Goal: Task Accomplishment & Management: Use online tool/utility

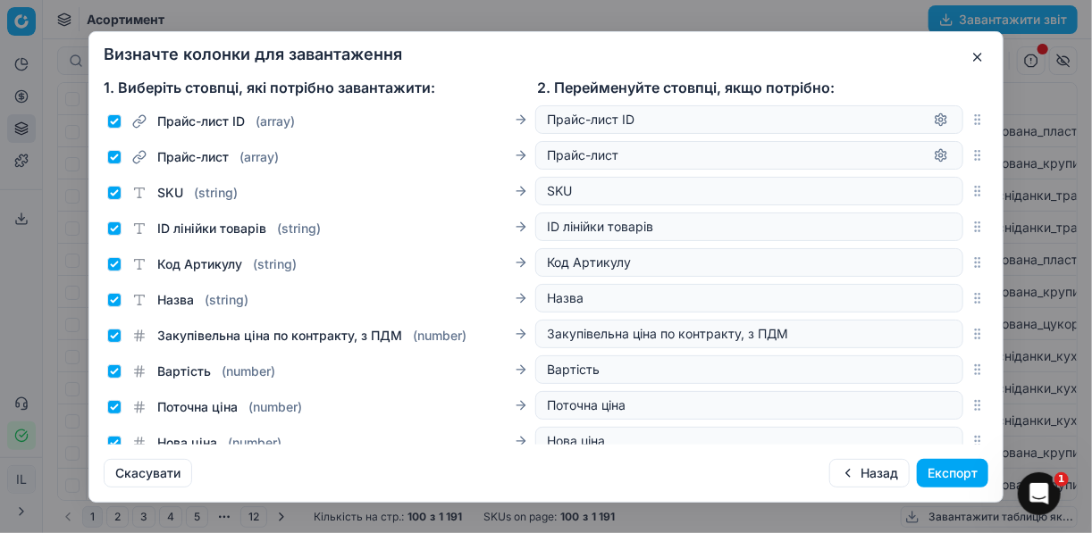
click at [937, 467] on button "Експорт" at bounding box center [952, 473] width 71 height 29
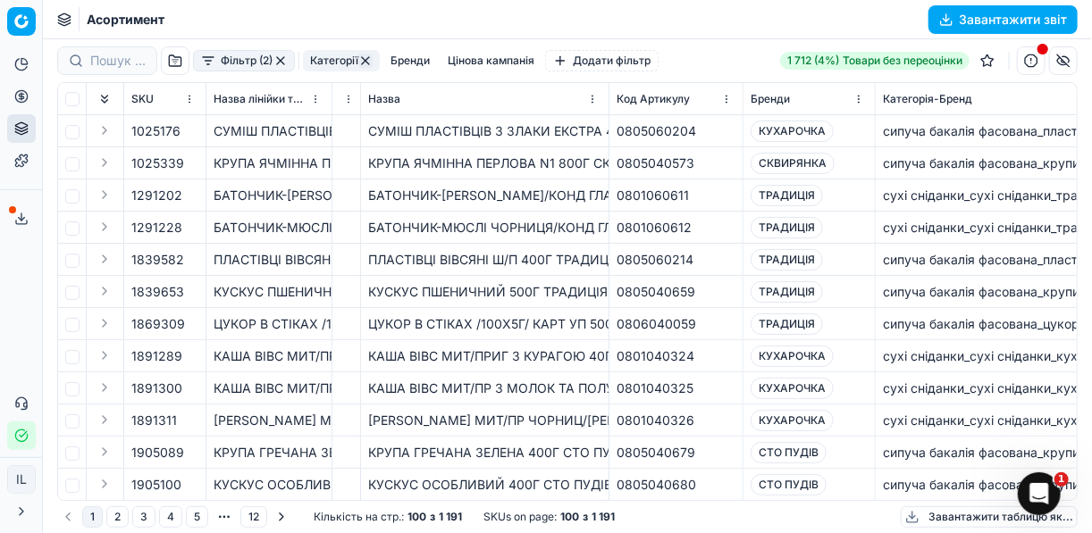
click at [29, 218] on button "Сервіс експорту" at bounding box center [21, 219] width 29 height 29
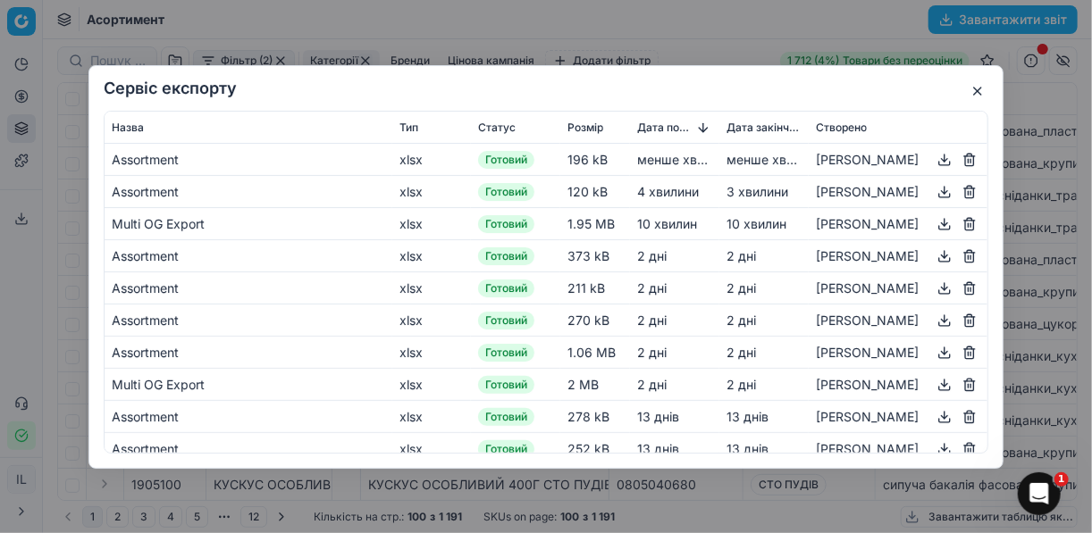
click at [934, 155] on button "button" at bounding box center [944, 158] width 21 height 21
click at [705, 37] on div "Сервіс експорту Назва Тип Статус Розмір Дата початку Дата закінчення Створено A…" at bounding box center [546, 266] width 1092 height 533
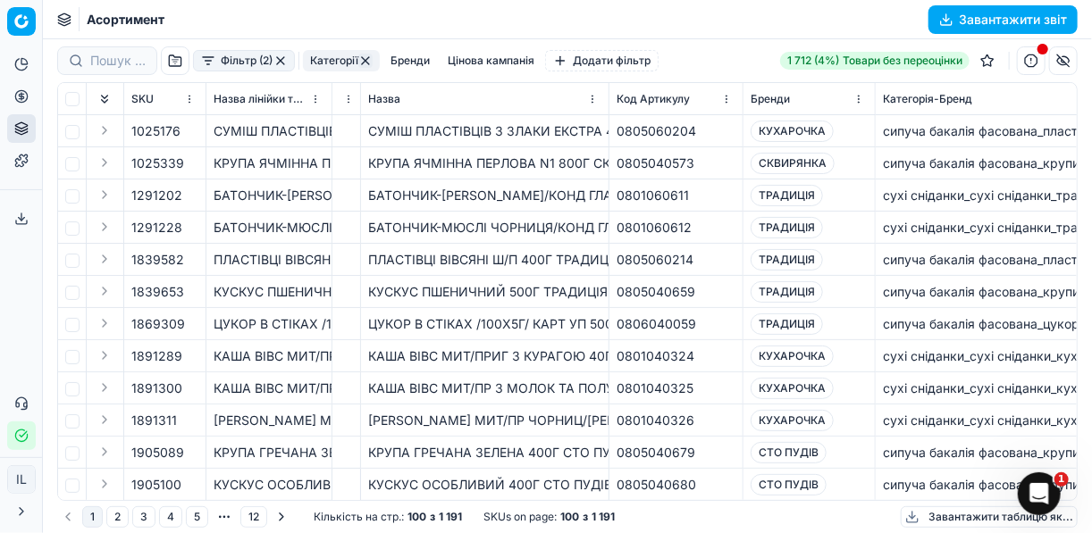
click at [282, 58] on button "button" at bounding box center [280, 61] width 14 height 14
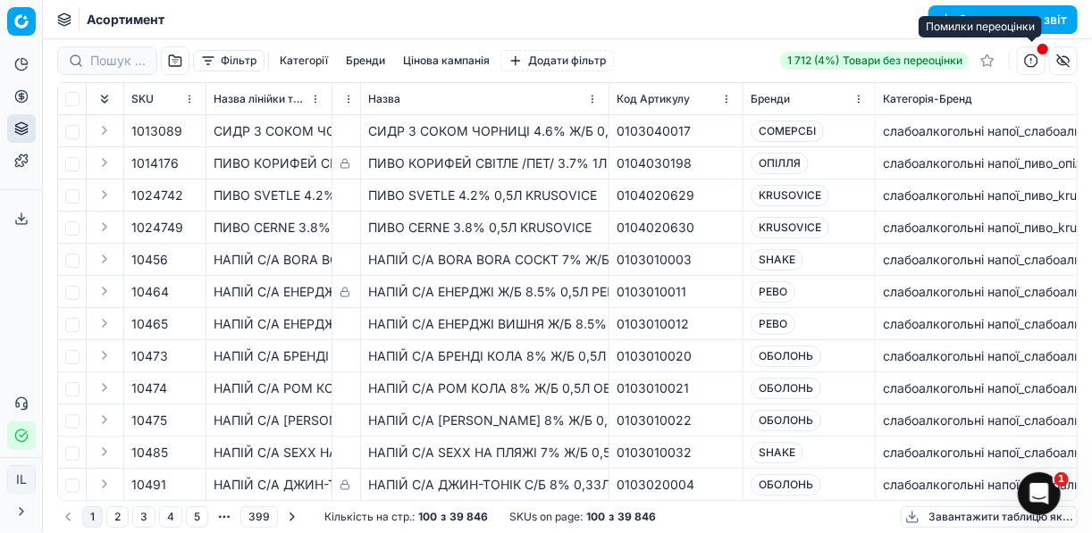
click at [1026, 63] on button "button" at bounding box center [1031, 60] width 29 height 29
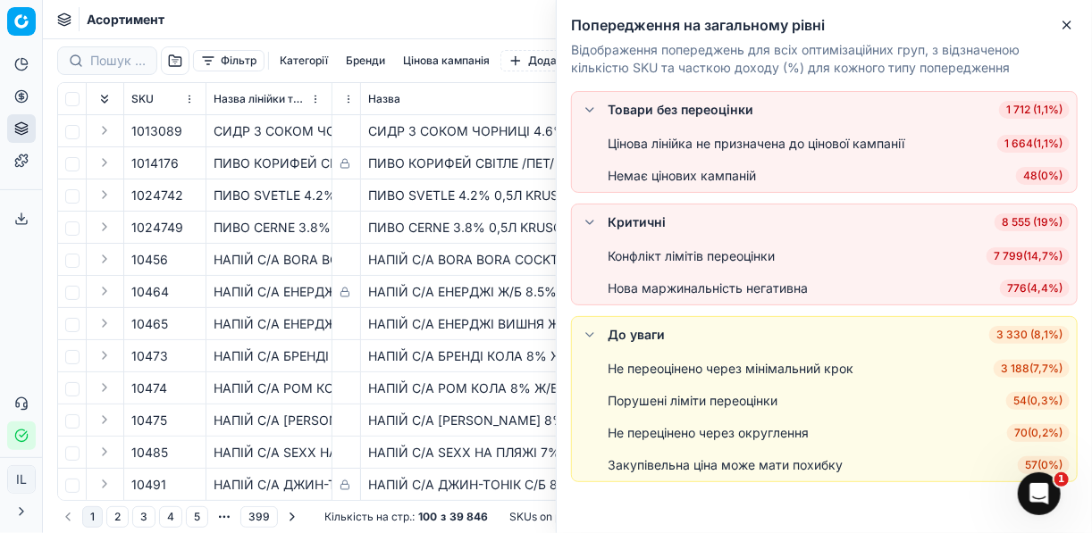
click at [1029, 288] on span "776 ( 4,4% )" at bounding box center [1035, 289] width 70 height 18
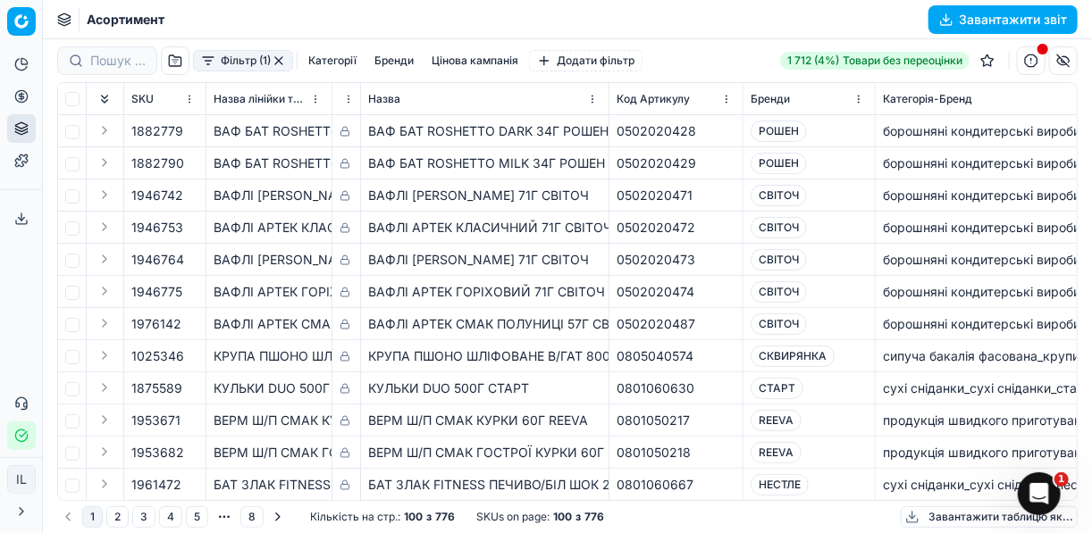
click at [951, 11] on button "Завантажити звіт" at bounding box center [1002, 19] width 149 height 29
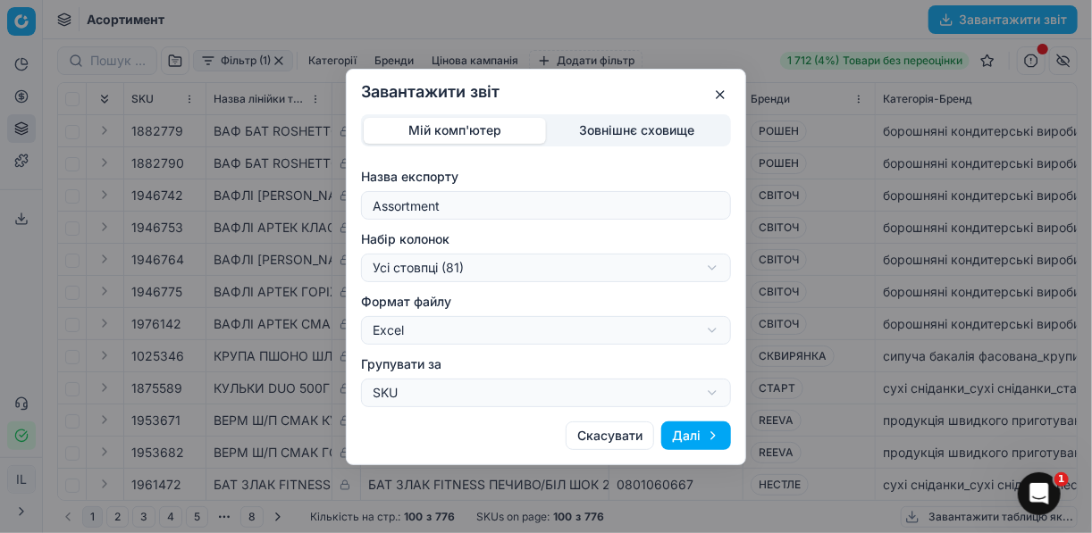
click at [691, 436] on button "Далі" at bounding box center [696, 436] width 70 height 29
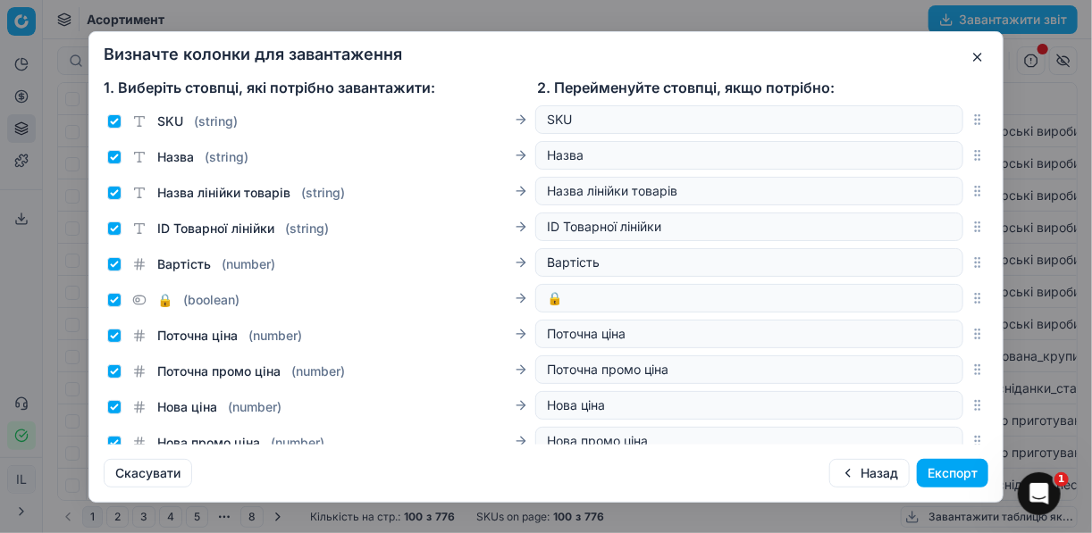
click at [952, 469] on button "Експорт" at bounding box center [952, 473] width 71 height 29
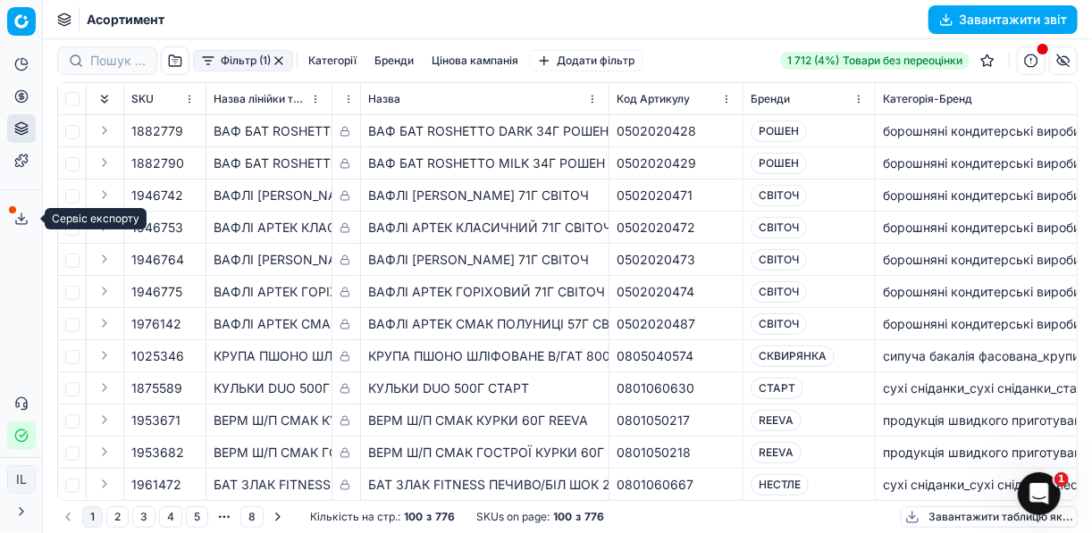
click at [24, 216] on icon at bounding box center [21, 219] width 14 height 14
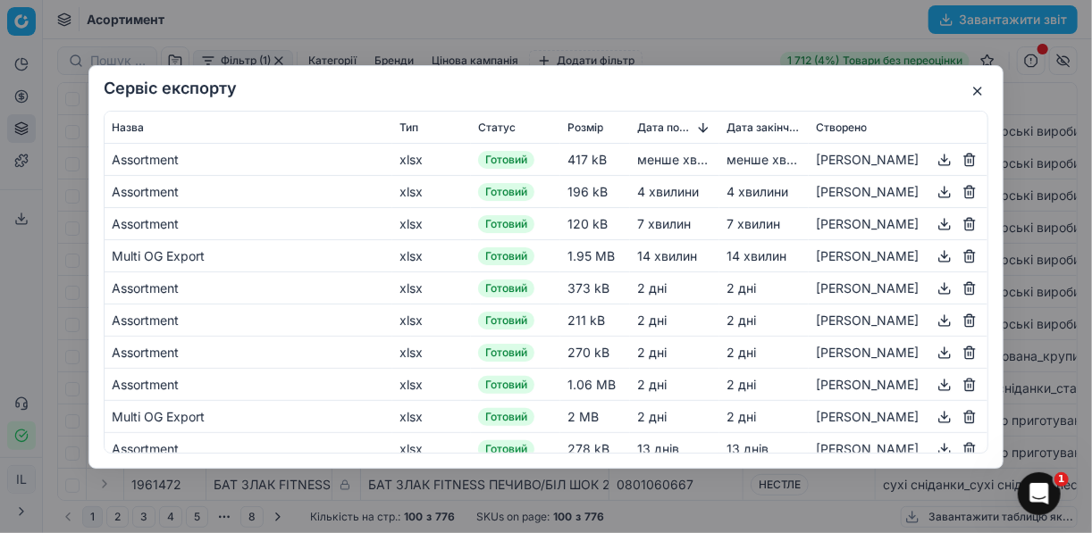
click at [934, 162] on button "button" at bounding box center [944, 158] width 21 height 21
click at [974, 91] on button "button" at bounding box center [977, 90] width 21 height 21
